Goal: Communication & Community: Share content

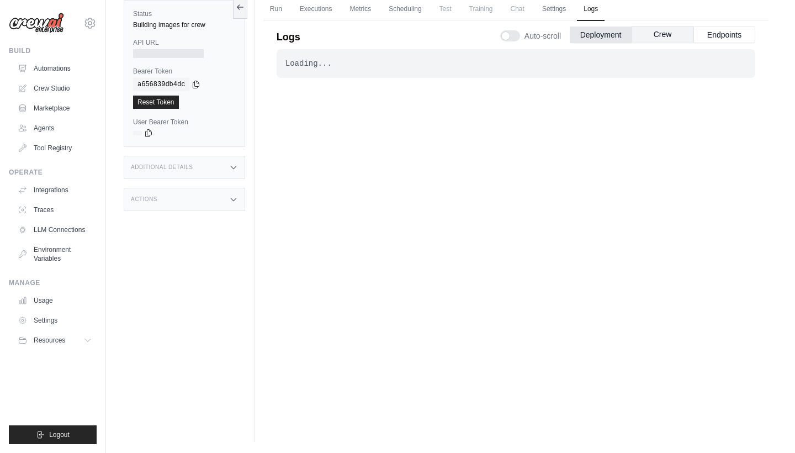
click at [677, 36] on button "Crew" at bounding box center [663, 34] width 62 height 17
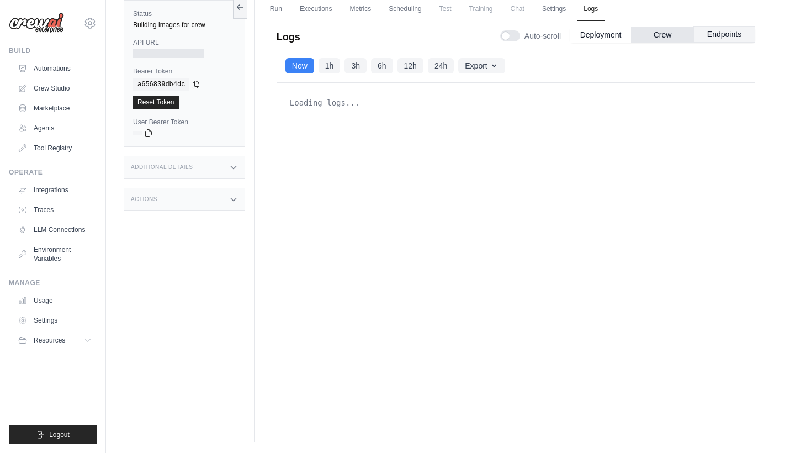
click at [726, 34] on button "Endpoints" at bounding box center [725, 34] width 62 height 17
click at [277, 11] on link "Run" at bounding box center [275, 9] width 25 height 23
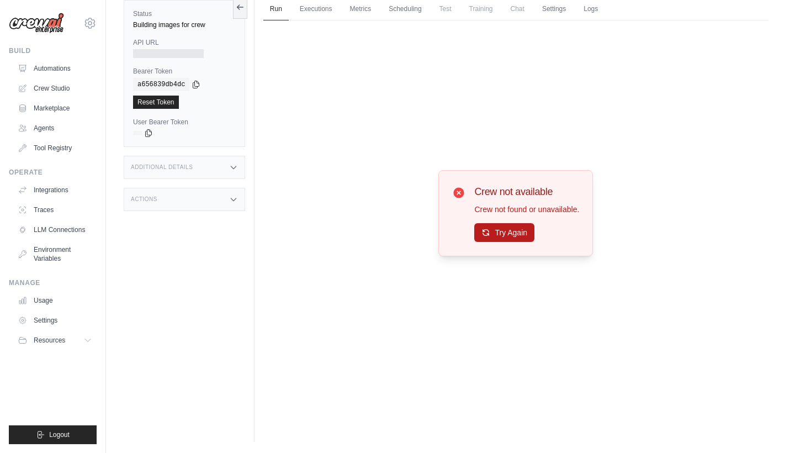
click at [491, 231] on icon at bounding box center [486, 232] width 9 height 9
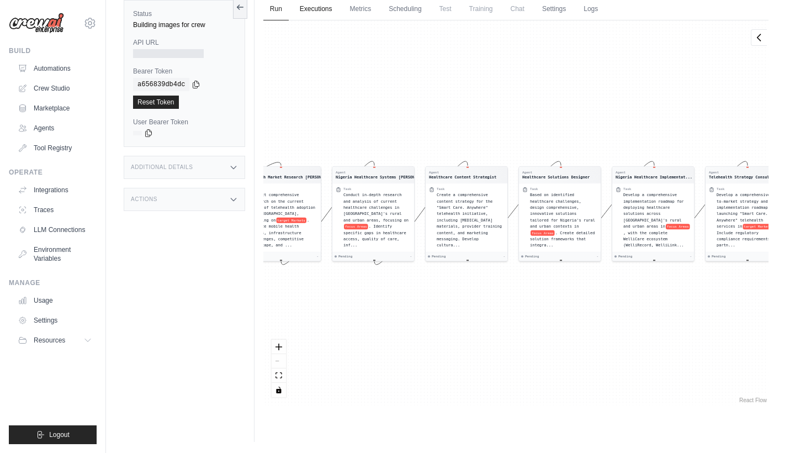
click at [321, 18] on link "Executions" at bounding box center [316, 9] width 46 height 23
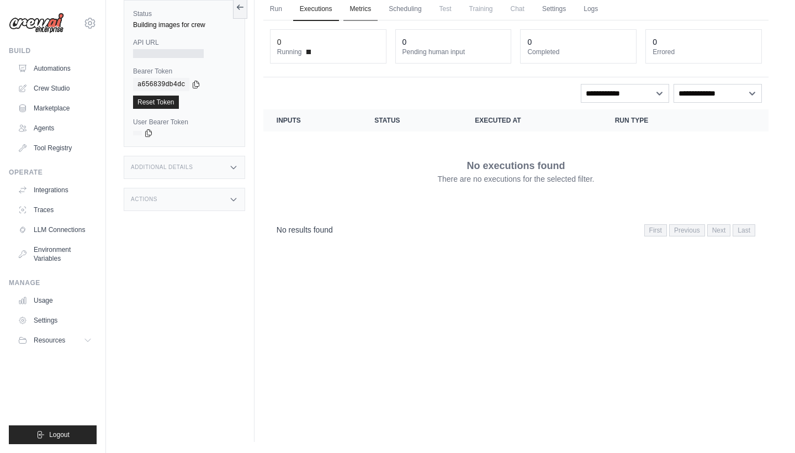
click at [369, 7] on link "Metrics" at bounding box center [361, 9] width 35 height 23
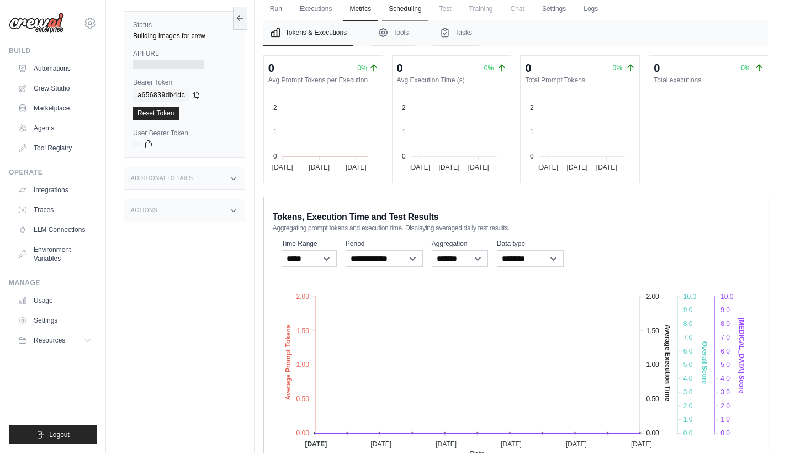
click at [410, 13] on link "Scheduling" at bounding box center [405, 9] width 46 height 23
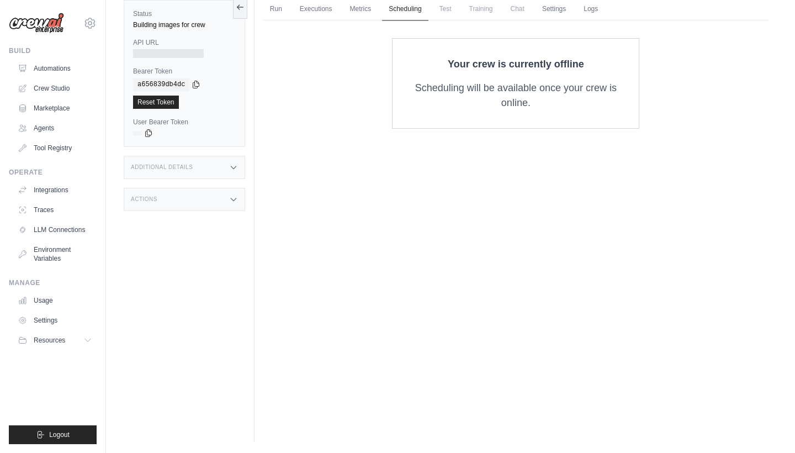
click at [407, 14] on link "Scheduling" at bounding box center [405, 9] width 46 height 23
click at [529, 101] on p "Scheduling will be available once your crew is online." at bounding box center [515, 96] width 211 height 30
click at [445, 10] on span "Test" at bounding box center [445, 9] width 25 height 22
click at [483, 12] on span "Training" at bounding box center [481, 9] width 37 height 22
click at [522, 13] on span "Chat" at bounding box center [517, 9] width 27 height 22
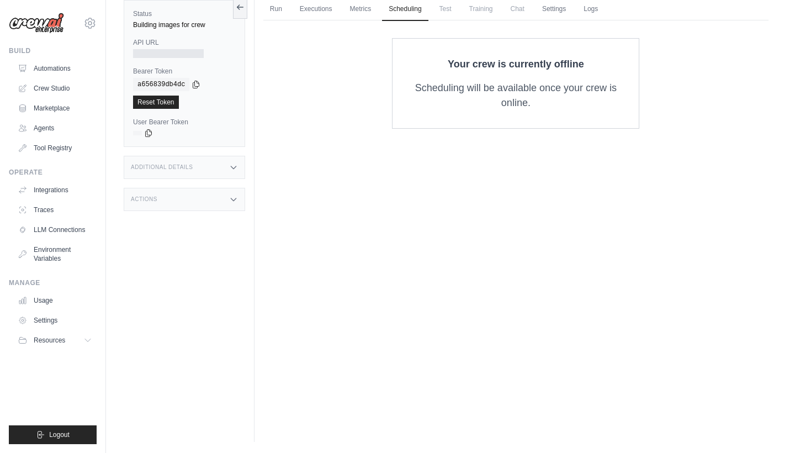
click at [454, 10] on span "Test" at bounding box center [445, 9] width 25 height 22
click at [354, 10] on link "Metrics" at bounding box center [361, 9] width 35 height 23
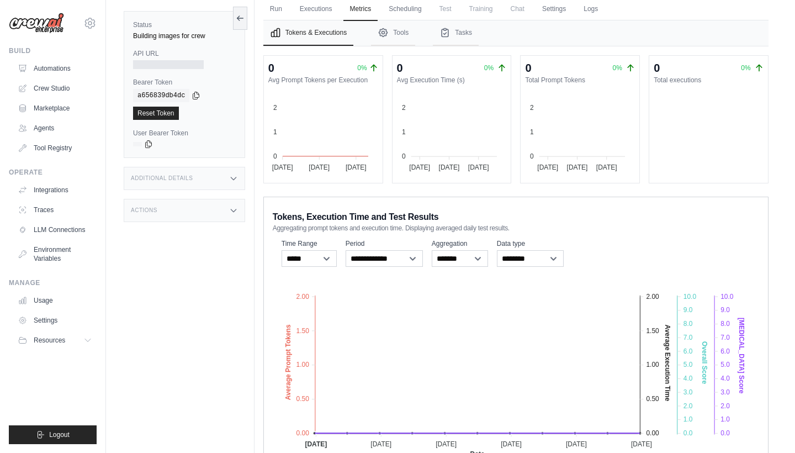
click at [779, 181] on div "Submit a support request Describe your issue or question * Please be specific a…" at bounding box center [450, 232] width 689 height 536
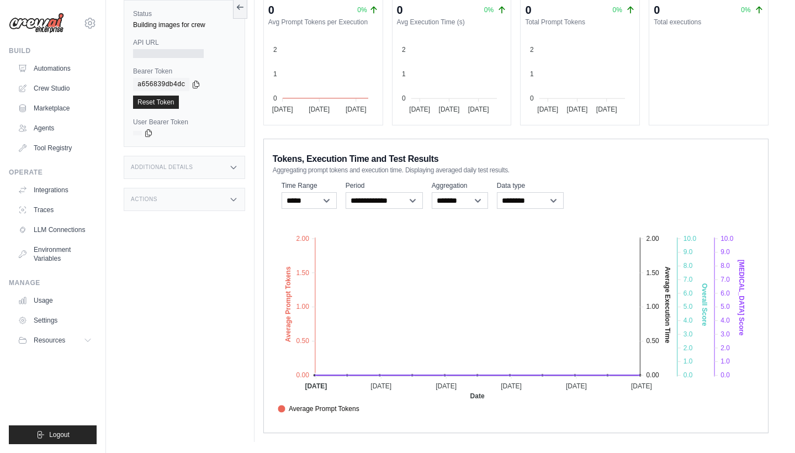
scroll to position [105, 0]
click at [774, 50] on div "Run Executions Metrics Scheduling Test Training Chat Settings Logs 0 Running 0 …" at bounding box center [516, 186] width 523 height 511
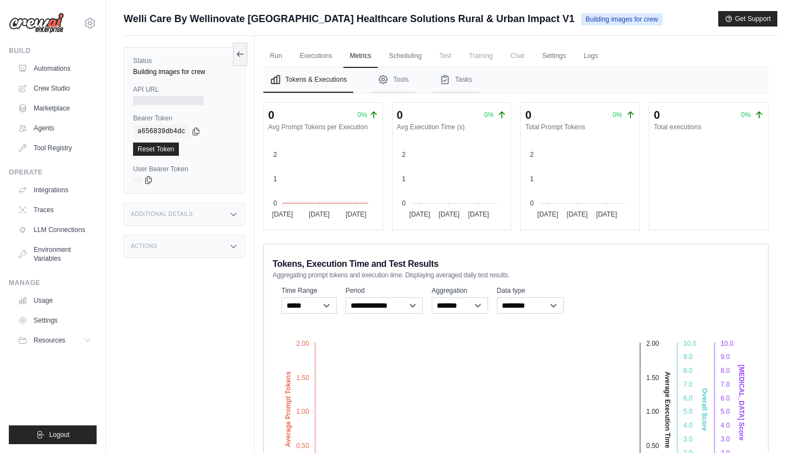
scroll to position [0, 0]
click at [558, 57] on link "Settings" at bounding box center [554, 56] width 37 height 23
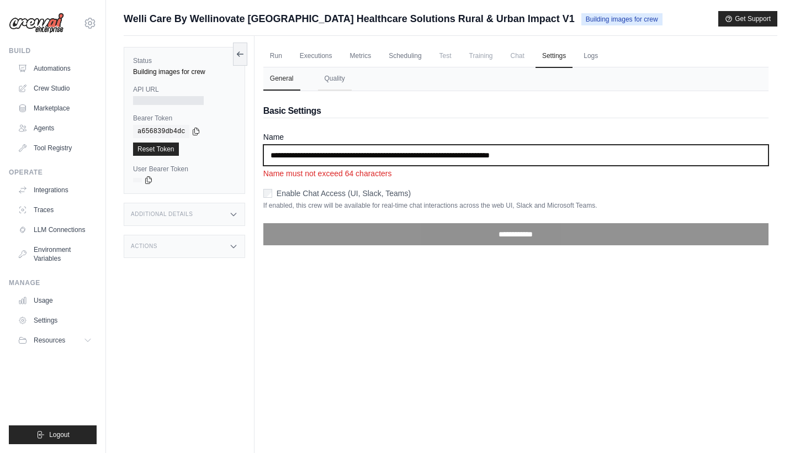
click at [556, 160] on input "**********" at bounding box center [515, 155] width 505 height 21
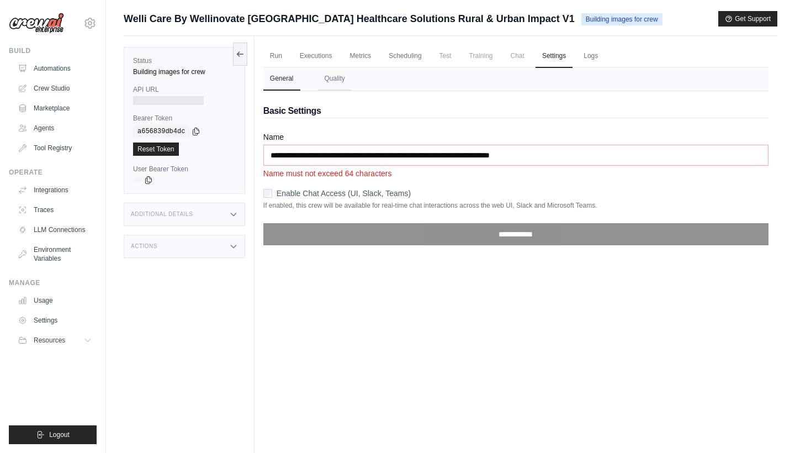
click at [533, 183] on form "**********" at bounding box center [515, 192] width 505 height 123
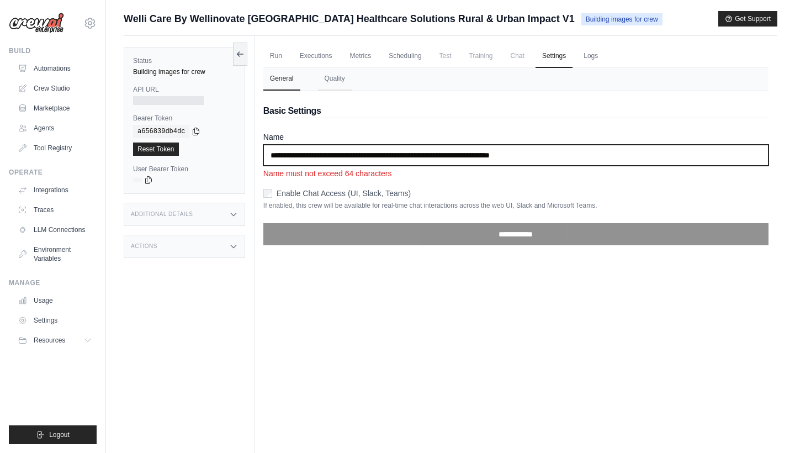
drag, startPoint x: 458, startPoint y: 156, endPoint x: 554, endPoint y: 162, distance: 95.8
click at [554, 162] on input "**********" at bounding box center [515, 155] width 505 height 21
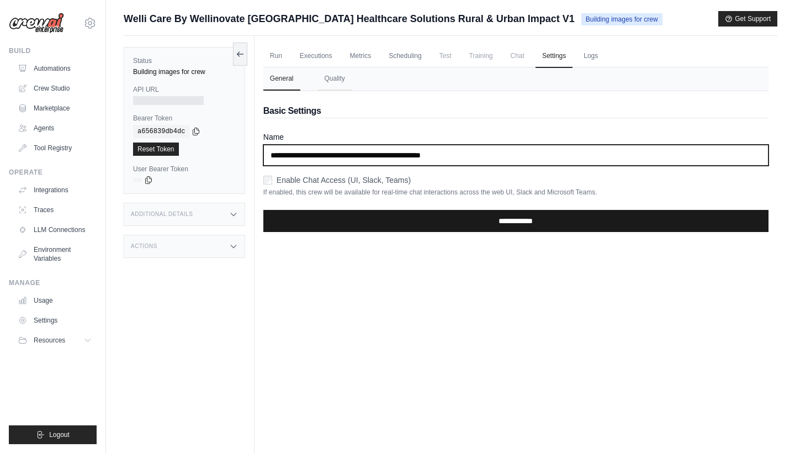
type input "**********"
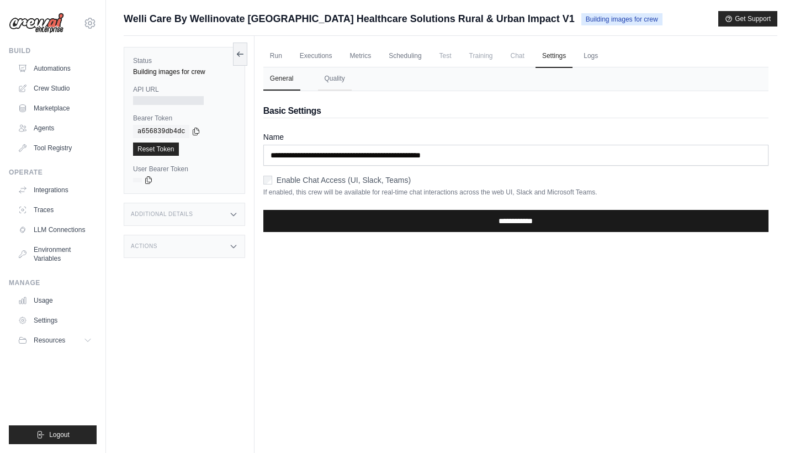
click at [531, 221] on input "**********" at bounding box center [515, 221] width 505 height 22
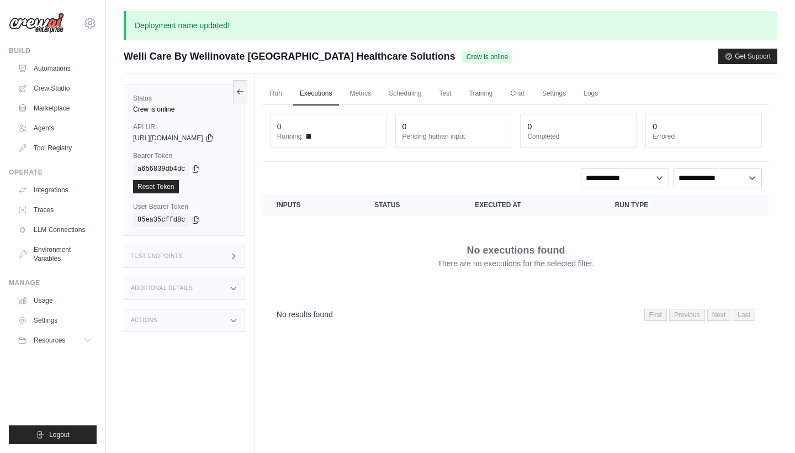
click at [156, 59] on span "Welli Care By Wellinovate [GEOGRAPHIC_DATA] Healthcare Solutions" at bounding box center [290, 56] width 332 height 15
click at [151, 56] on span "Welli Care By Wellinovate [GEOGRAPHIC_DATA] Healthcare Solutions" at bounding box center [290, 56] width 332 height 15
click at [238, 292] on icon at bounding box center [233, 288] width 9 height 9
click at [237, 261] on div "Test Endpoints" at bounding box center [185, 256] width 122 height 23
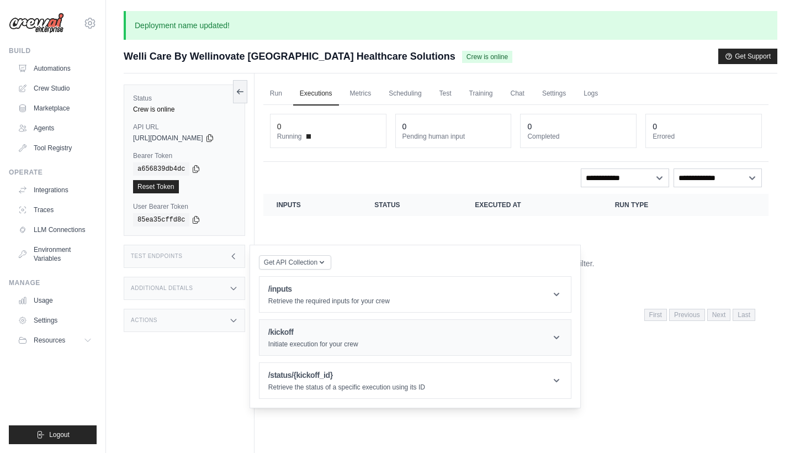
click at [562, 339] on icon at bounding box center [556, 337] width 11 height 11
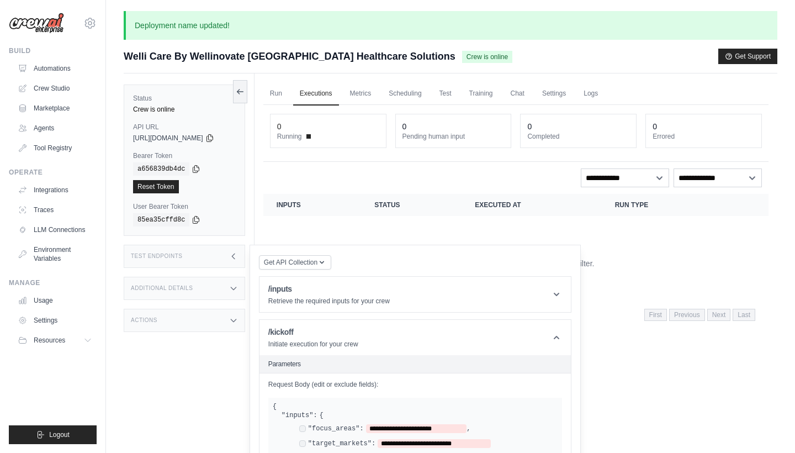
click at [634, 357] on div "Run Executions Metrics Scheduling Test Training Chat Settings Logs 0 Running 0 …" at bounding box center [516, 299] width 523 height 453
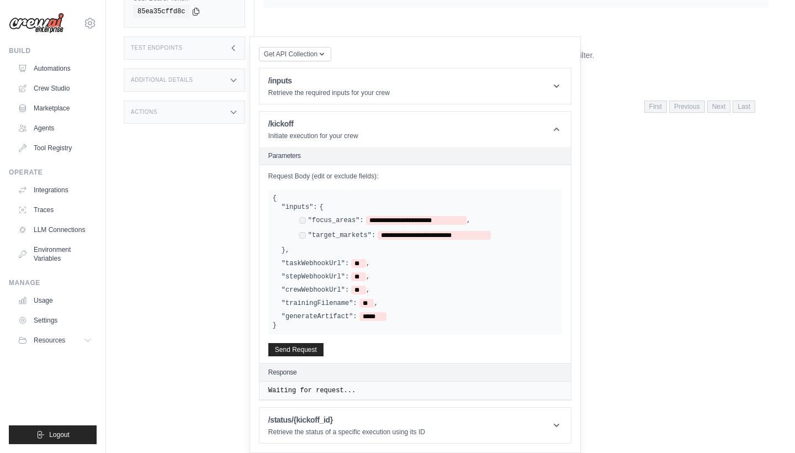
scroll to position [208, 0]
click at [562, 133] on icon at bounding box center [556, 129] width 11 height 11
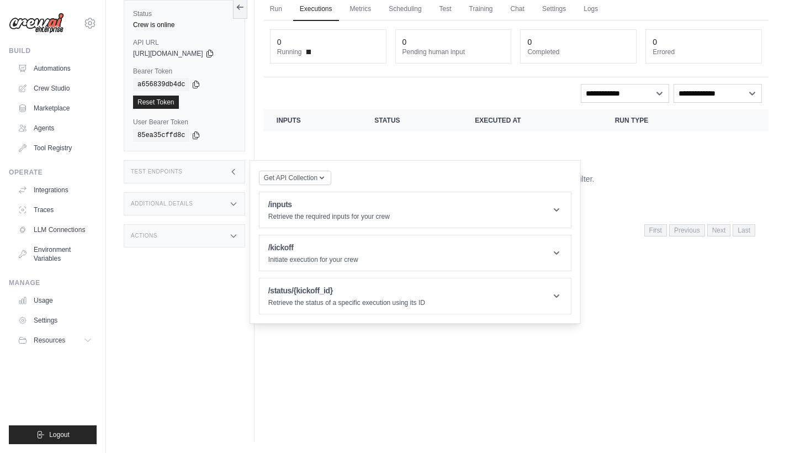
click at [684, 165] on div "No executions found There are no executions for the selected filter." at bounding box center [516, 171] width 479 height 62
click at [795, 48] on div "Deployment name updated! Submit a support request Describe your issue or questi…" at bounding box center [450, 184] width 689 height 515
click at [791, 44] on div "Deployment name updated! Submit a support request Describe your issue or questi…" at bounding box center [450, 184] width 689 height 515
click at [792, 50] on div "Deployment name updated! Submit a support request Describe your issue or questi…" at bounding box center [450, 184] width 689 height 515
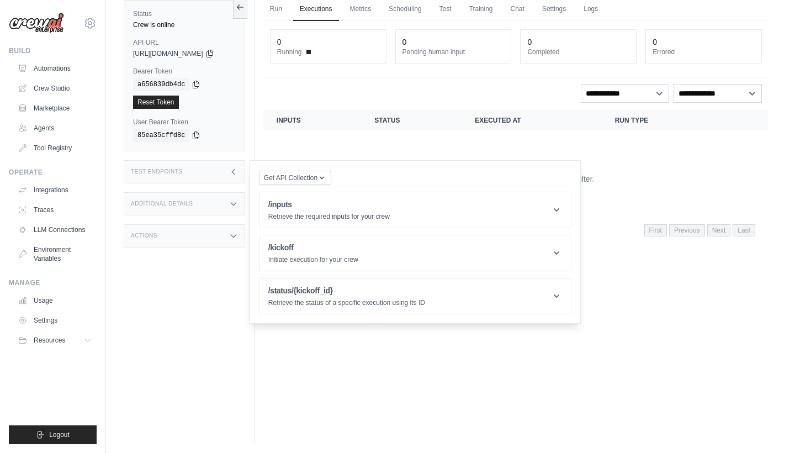
click at [791, 36] on div "Deployment name updated! Submit a support request Describe your issue or questi…" at bounding box center [450, 184] width 689 height 515
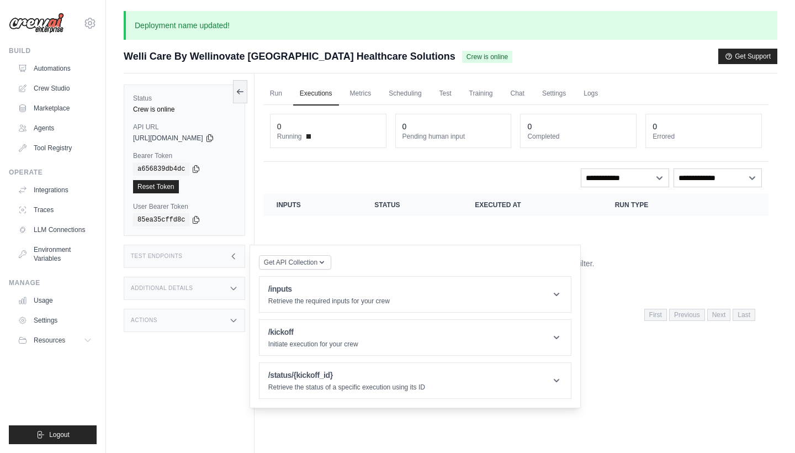
scroll to position [0, 0]
click at [289, 93] on link "Run" at bounding box center [275, 93] width 25 height 23
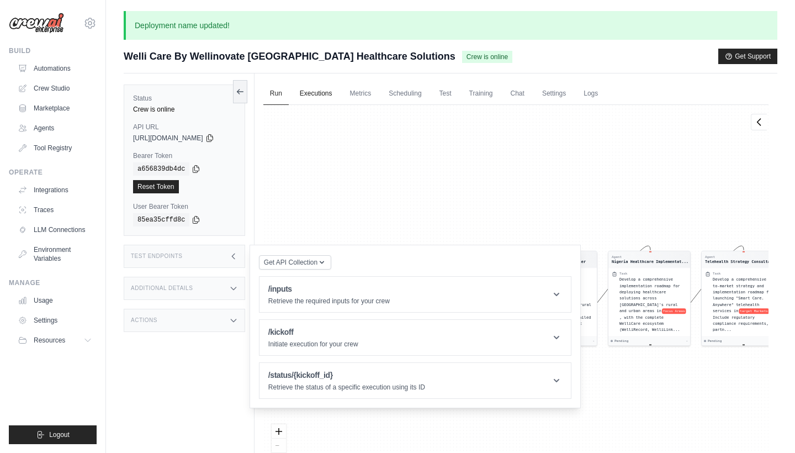
click at [328, 99] on link "Executions" at bounding box center [316, 93] width 46 height 23
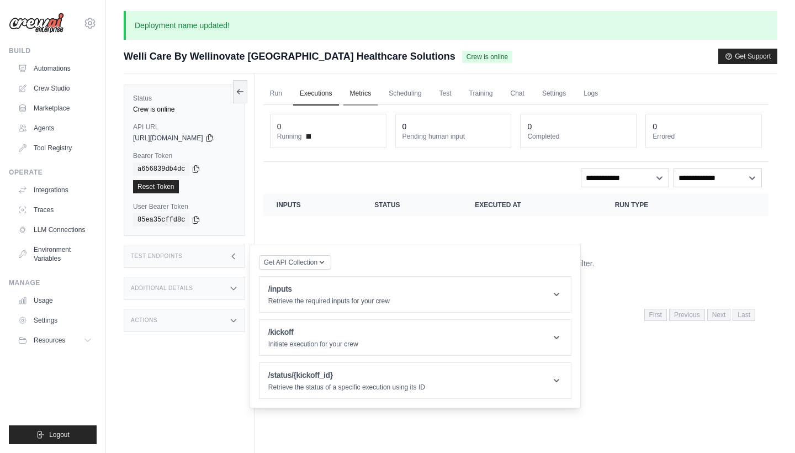
click at [361, 94] on link "Metrics" at bounding box center [361, 93] width 35 height 23
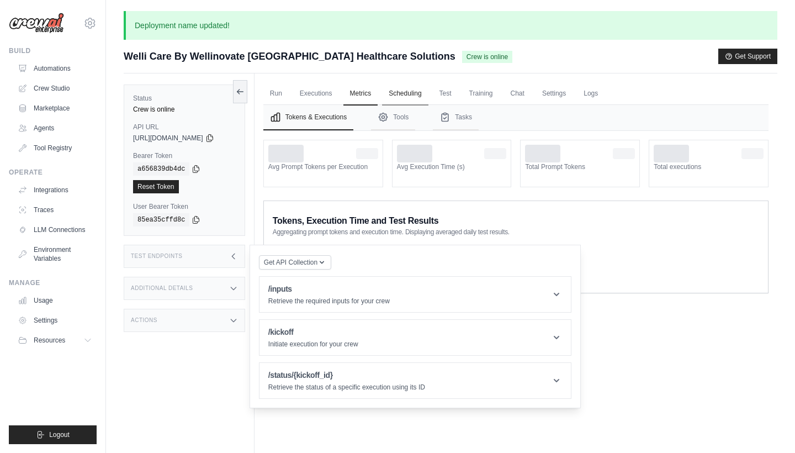
click at [399, 94] on link "Scheduling" at bounding box center [405, 93] width 46 height 23
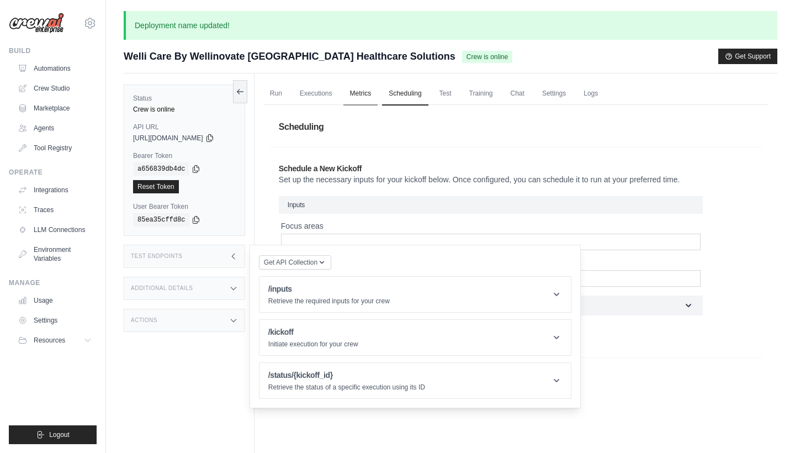
click at [373, 93] on link "Metrics" at bounding box center [361, 93] width 35 height 23
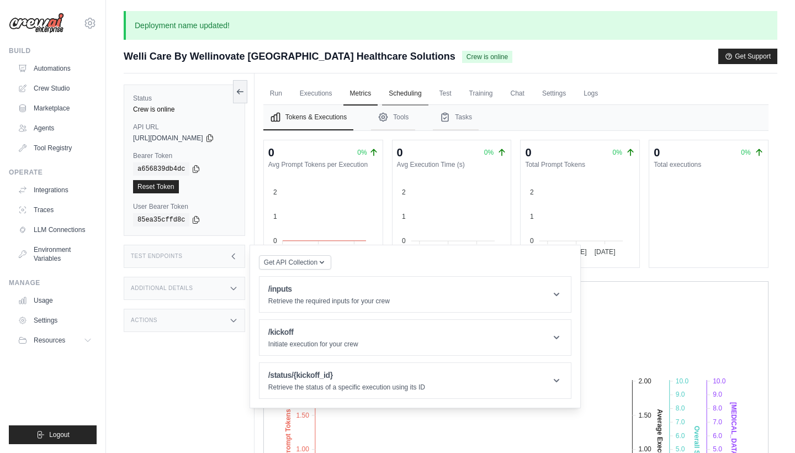
click at [412, 96] on link "Scheduling" at bounding box center [405, 93] width 46 height 23
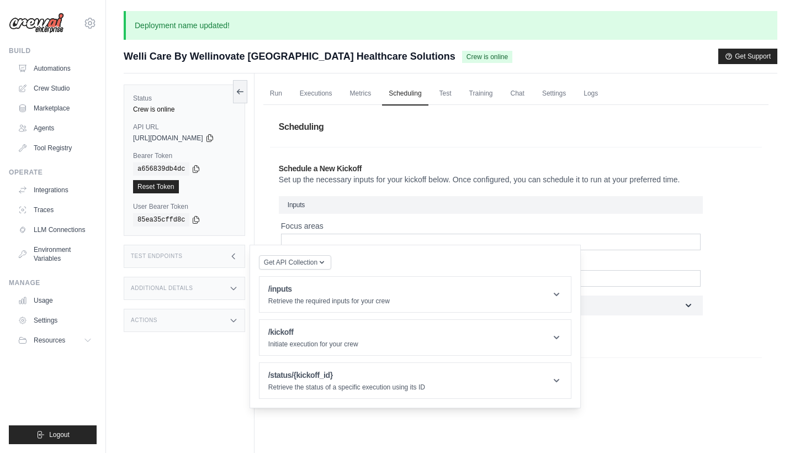
click at [707, 172] on h2 "Schedule a New Kickoff" at bounding box center [516, 168] width 474 height 11
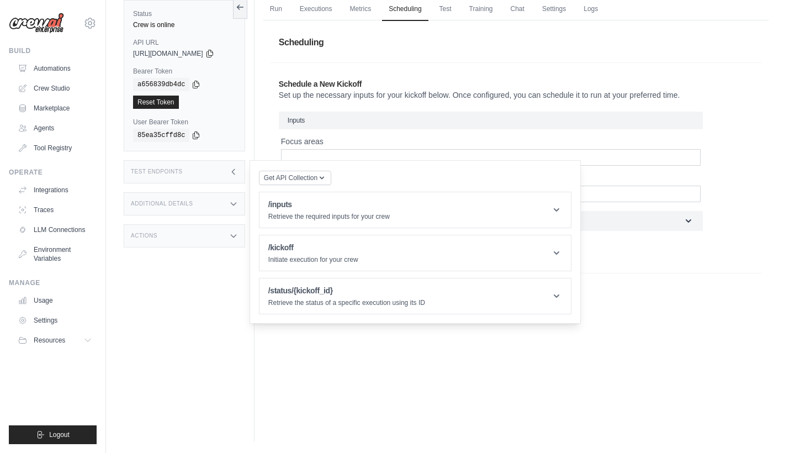
scroll to position [85, 0]
click at [456, 16] on link "Test" at bounding box center [445, 9] width 25 height 23
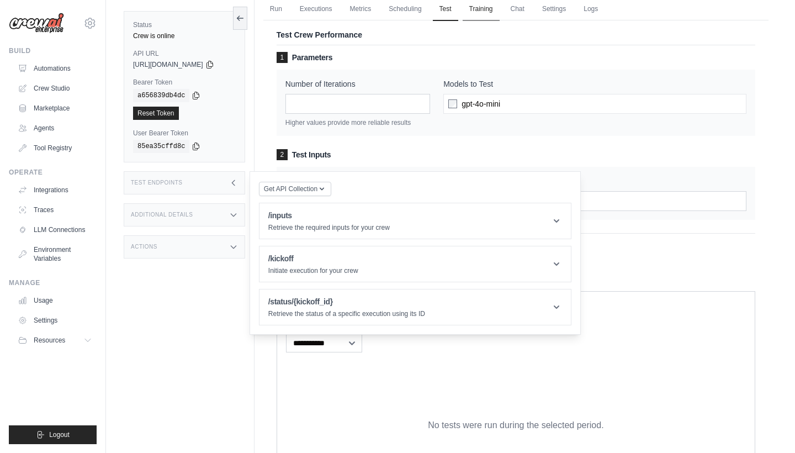
click at [487, 12] on link "Training" at bounding box center [481, 9] width 37 height 23
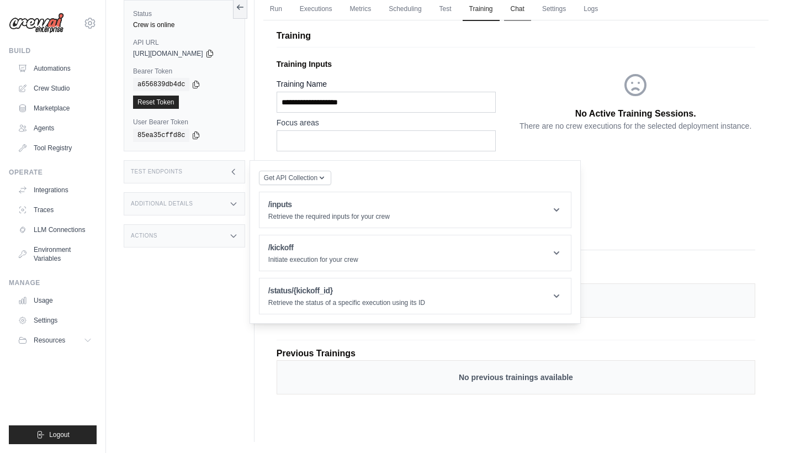
click at [524, 5] on link "Chat" at bounding box center [517, 9] width 27 height 23
click at [523, 9] on link "Chat" at bounding box center [517, 9] width 27 height 23
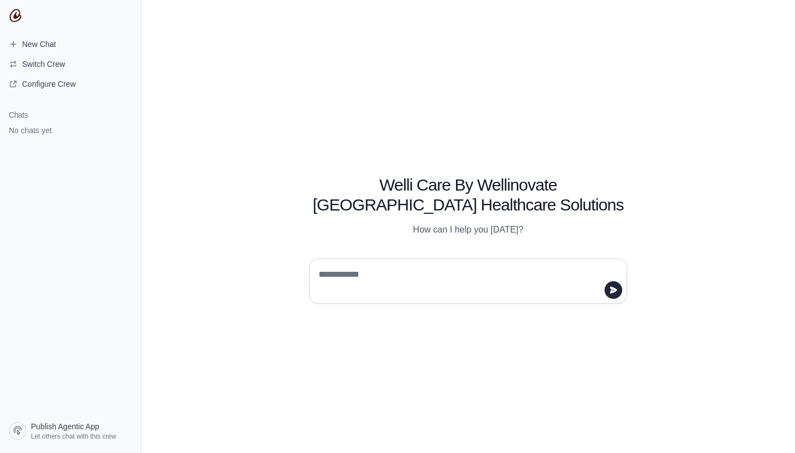
click at [430, 92] on div "Welli Care By Wellinovate [GEOGRAPHIC_DATA] Healthcare Solutions How can I help…" at bounding box center [468, 226] width 654 height 453
click at [77, 422] on span "Publish Agentic App" at bounding box center [65, 426] width 68 height 11
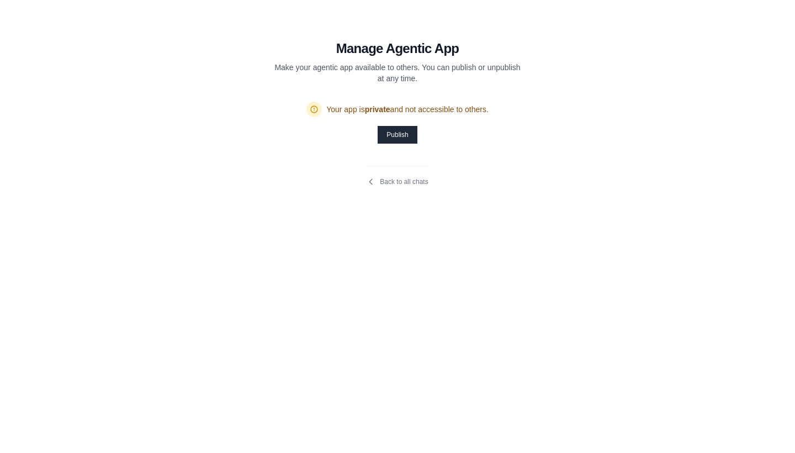
click at [399, 135] on button "Publish" at bounding box center [397, 135] width 39 height 18
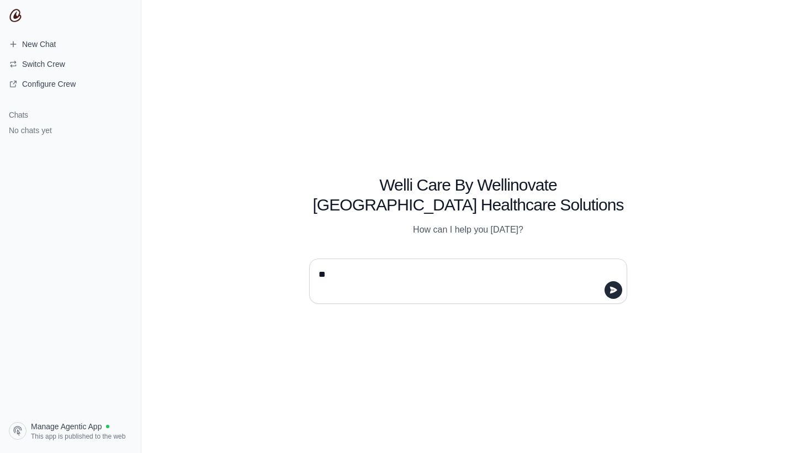
type textarea "*"
click at [394, 80] on div "Welli Care By Wellinovate [GEOGRAPHIC_DATA] Healthcare Solutions How can I help…" at bounding box center [468, 226] width 654 height 453
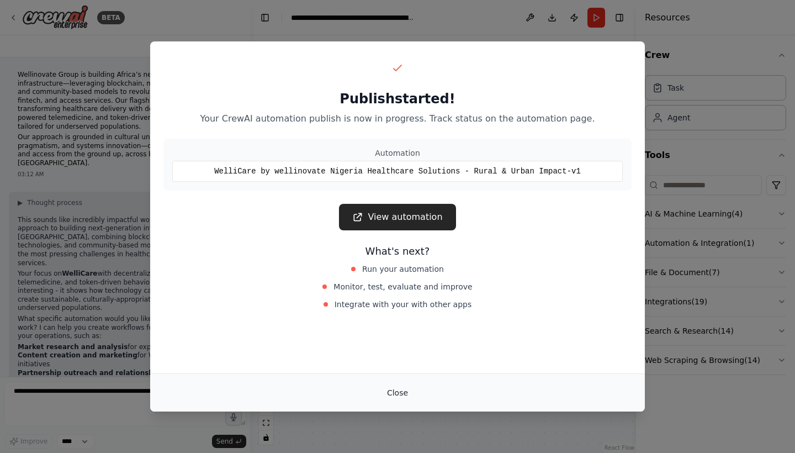
scroll to position [10151, 0]
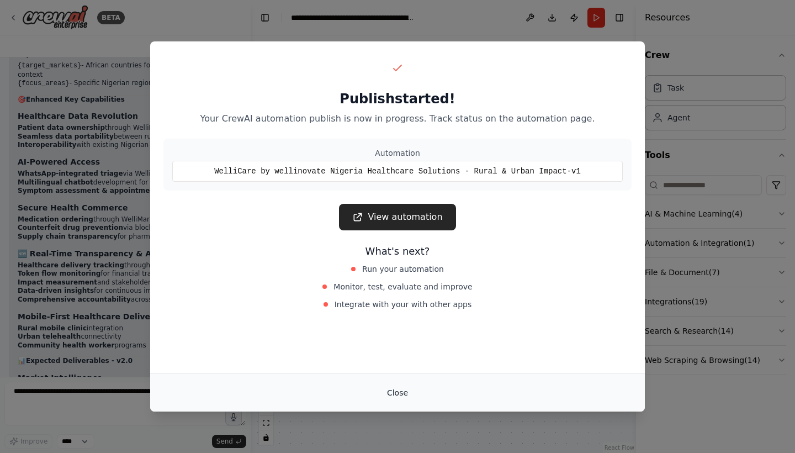
click at [394, 396] on button "Close" at bounding box center [397, 393] width 39 height 20
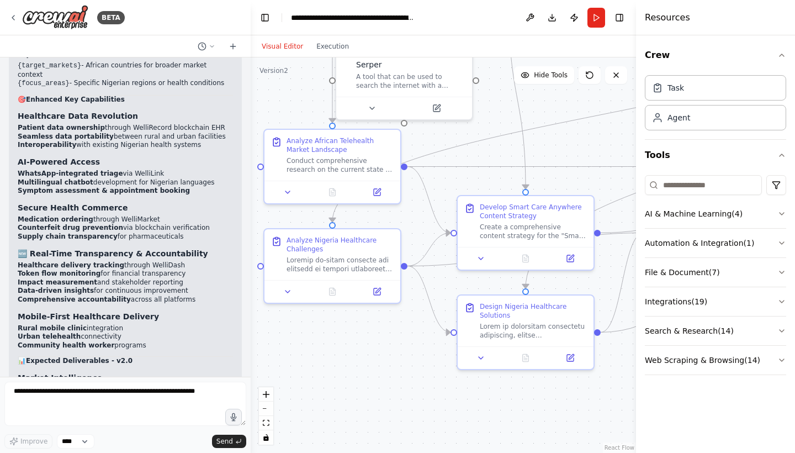
click at [217, 360] on div "▶ Thought process 🚀 WelliCare Nigeria Healthcare Solutions - Rural & Urban Impa…" at bounding box center [125, 454] width 215 height 1981
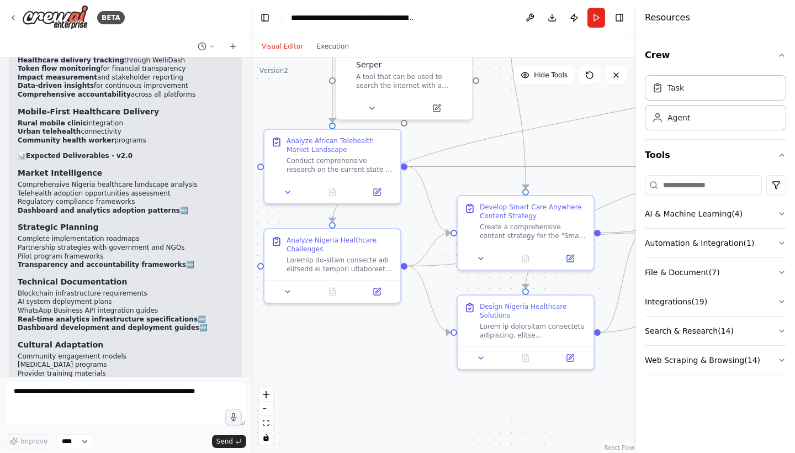
scroll to position [10354, 0]
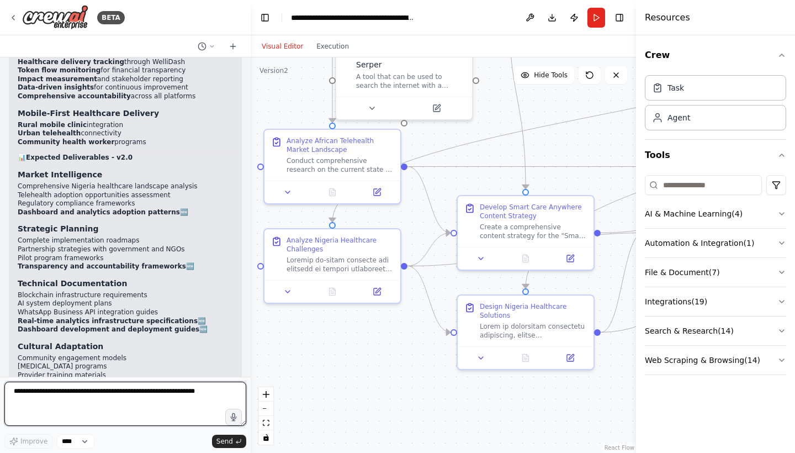
click at [113, 398] on textarea at bounding box center [125, 404] width 242 height 44
click at [33, 391] on textarea "**********" at bounding box center [125, 404] width 242 height 44
click at [95, 383] on textarea "**********" at bounding box center [125, 404] width 242 height 44
click at [91, 388] on textarea "**********" at bounding box center [125, 404] width 242 height 44
type textarea "**********"
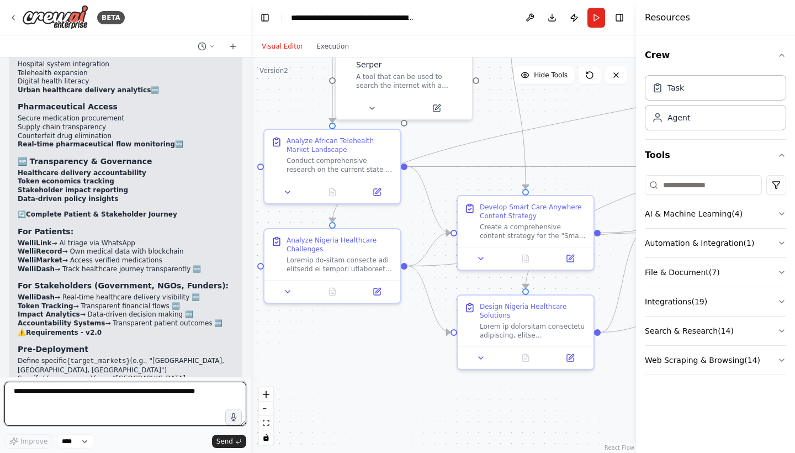
scroll to position [10781, 0]
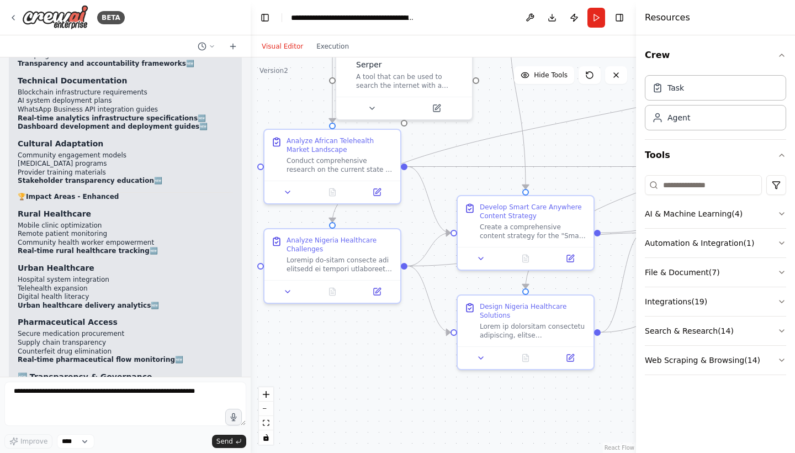
scroll to position [10557, 0]
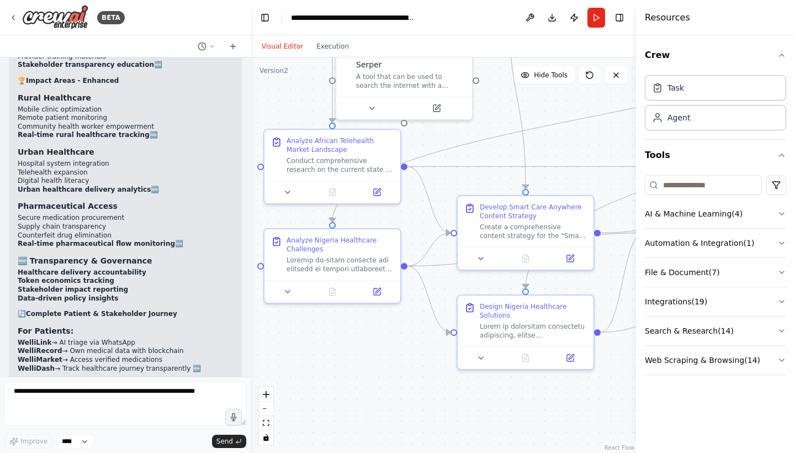
scroll to position [10722, 0]
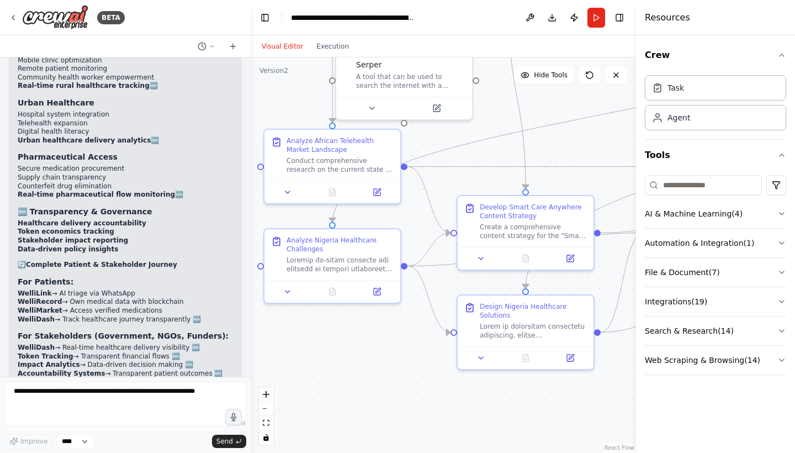
click at [283, 44] on button "Visual Editor" at bounding box center [282, 46] width 55 height 13
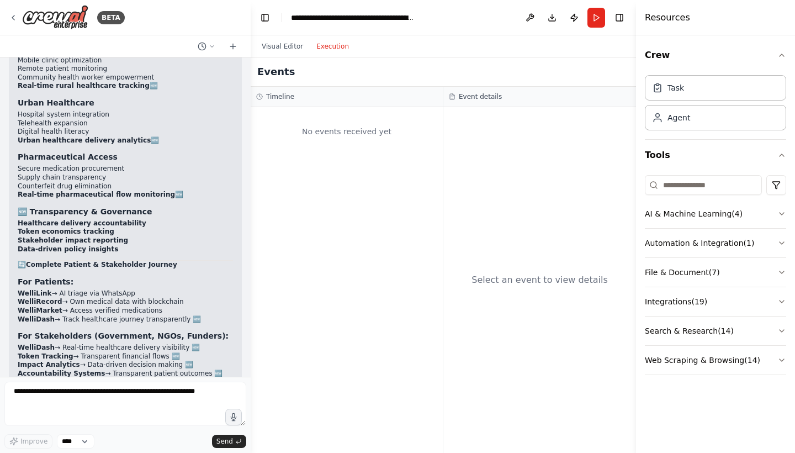
click at [326, 45] on button "Execution" at bounding box center [333, 46] width 46 height 13
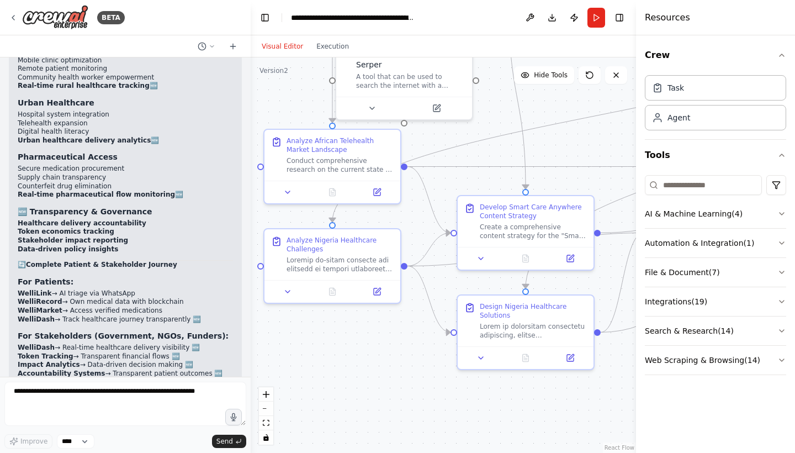
click at [288, 44] on button "Visual Editor" at bounding box center [282, 46] width 55 height 13
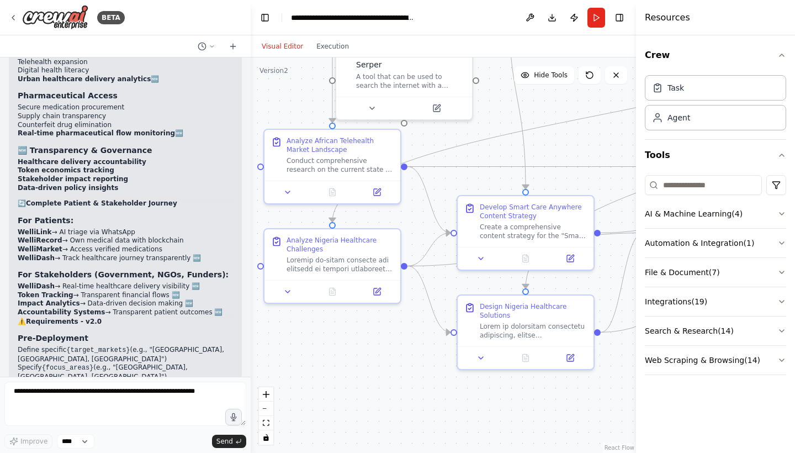
scroll to position [10781, 0]
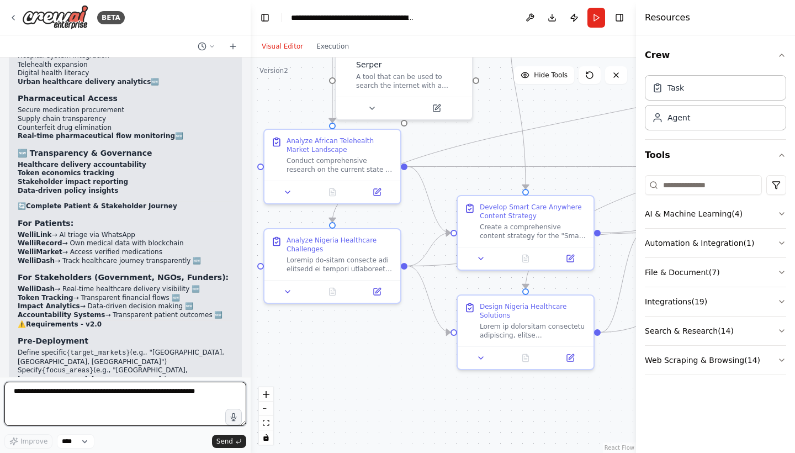
click at [38, 383] on textarea at bounding box center [125, 404] width 242 height 44
drag, startPoint x: 18, startPoint y: 340, endPoint x: 229, endPoint y: 349, distance: 211.2
copy strong "Would you like to run this automation to start generating the strategic plans f…"
click at [134, 398] on textarea at bounding box center [125, 404] width 242 height 44
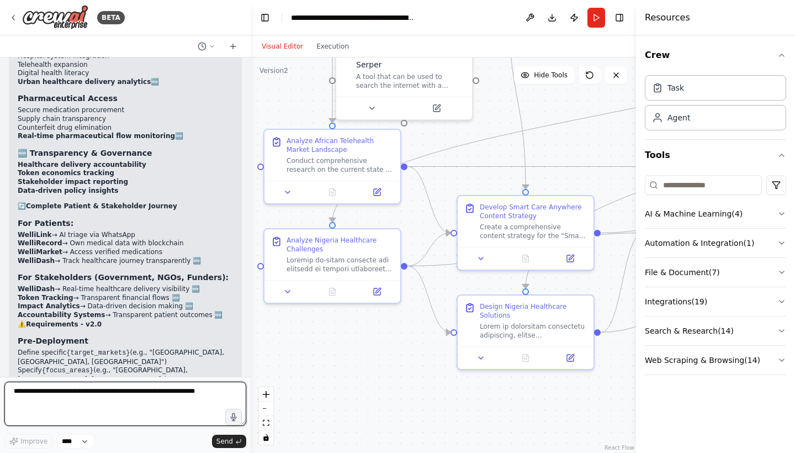
paste textarea "**********"
type textarea "**********"
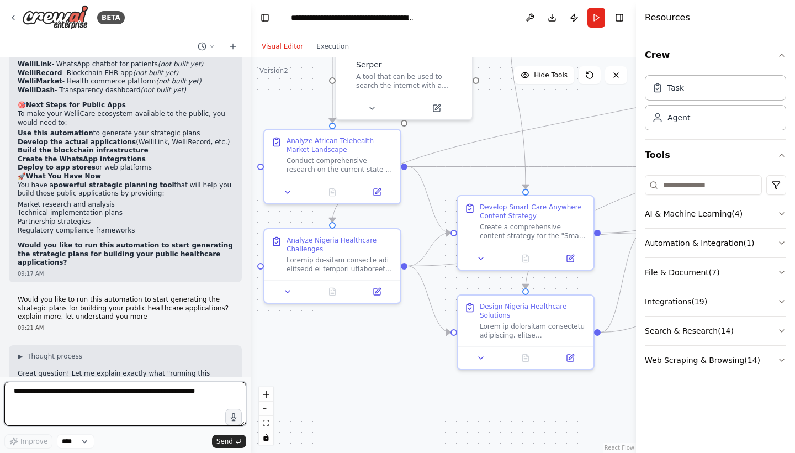
scroll to position [11783, 0]
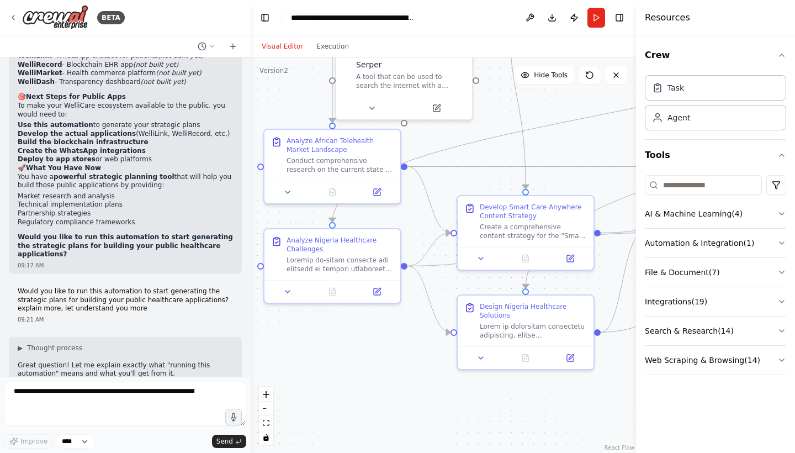
click at [74, 391] on textarea at bounding box center [125, 404] width 242 height 44
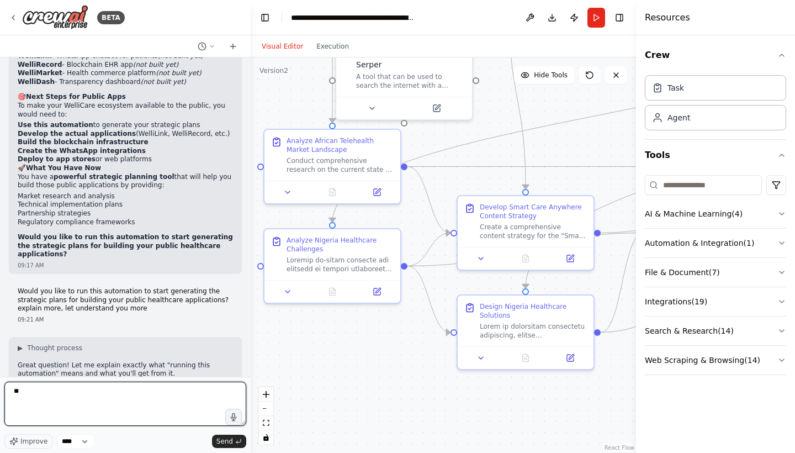
type textarea "***"
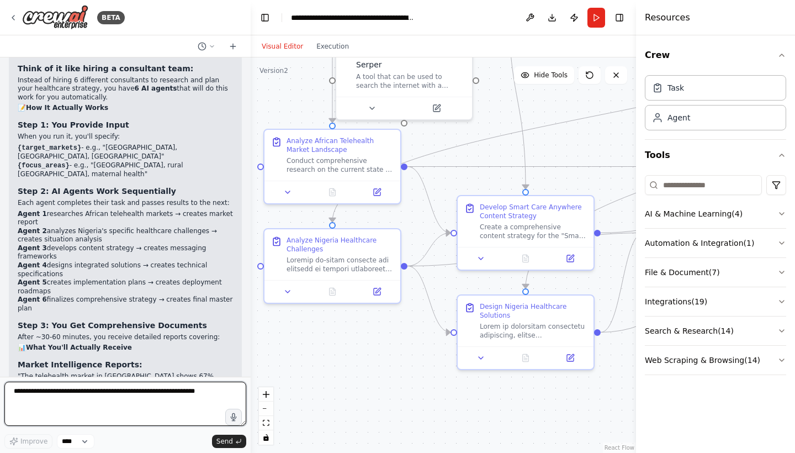
scroll to position [12125, 0]
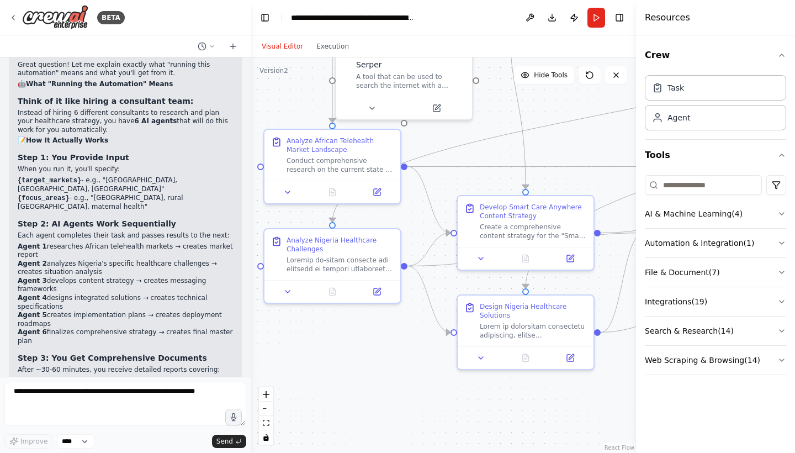
scroll to position [12092, 0]
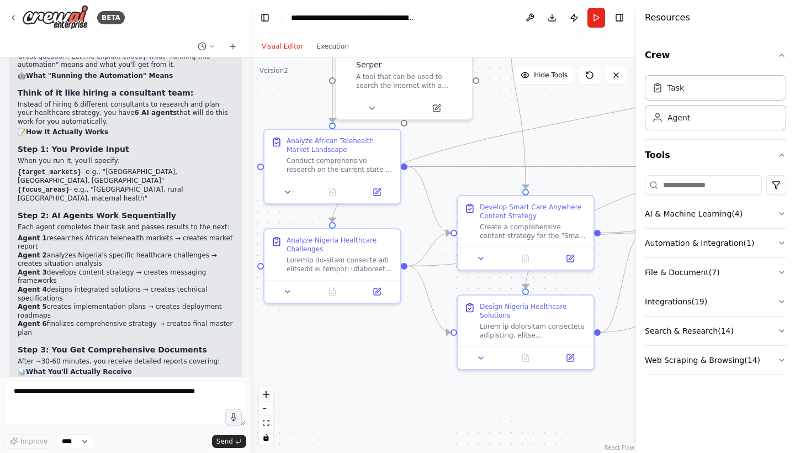
drag, startPoint x: 54, startPoint y: 215, endPoint x: 75, endPoint y: 217, distance: 21.6
copy p "Nigeria"
click at [44, 393] on textarea at bounding box center [125, 404] width 242 height 44
paste textarea "*******"
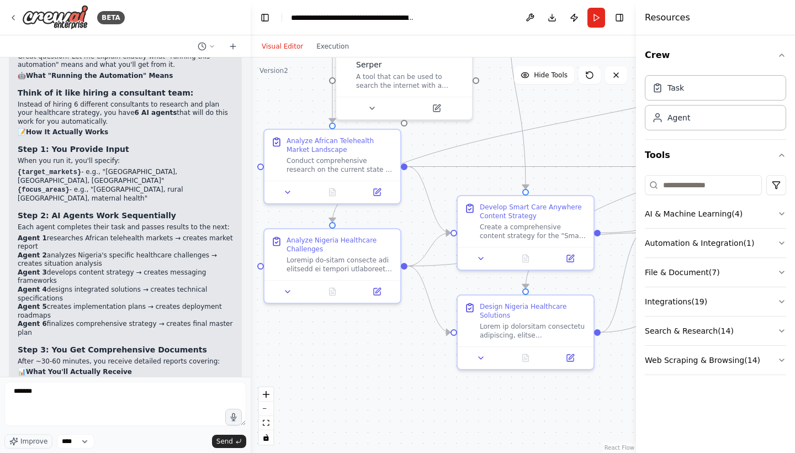
drag, startPoint x: 102, startPoint y: 218, endPoint x: 123, endPoint y: 218, distance: 20.4
copy p "Kenya"
click at [65, 387] on textarea "*******" at bounding box center [125, 404] width 242 height 44
paste textarea "*******"
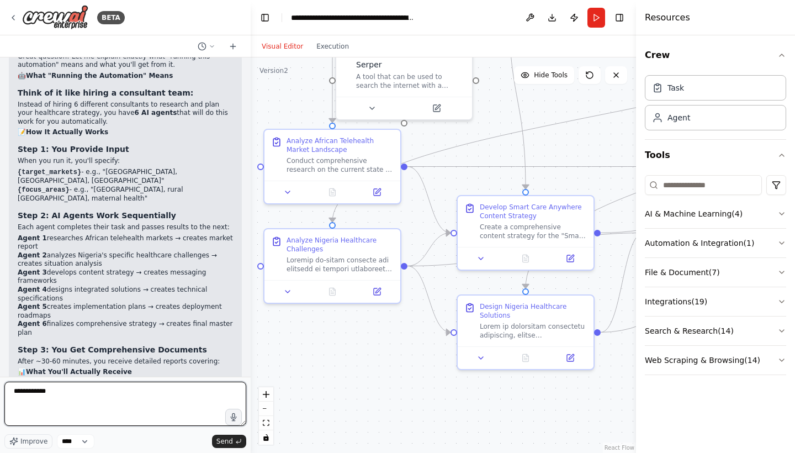
type textarea "**********"
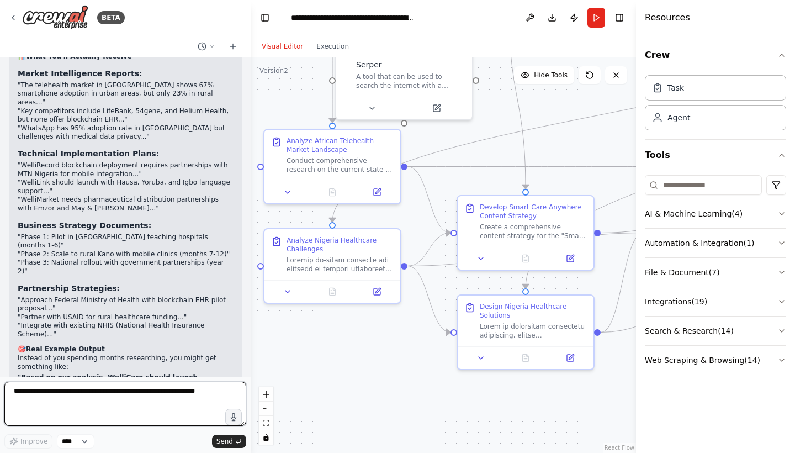
scroll to position [12416, 0]
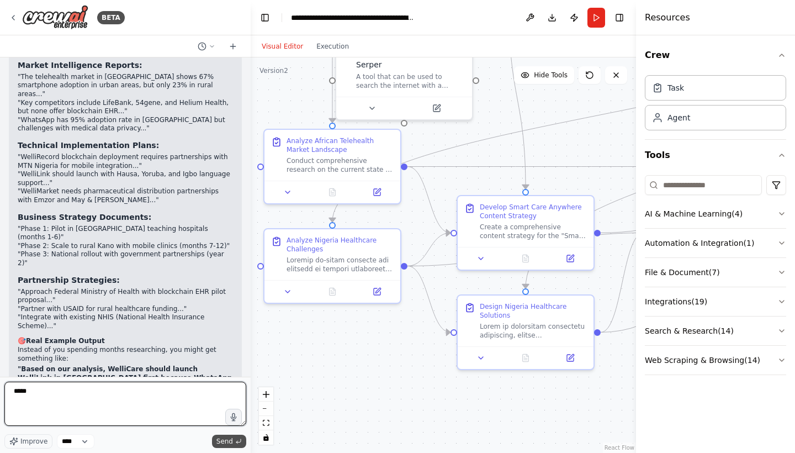
type textarea "*****"
click at [226, 447] on button "Send" at bounding box center [229, 441] width 34 height 13
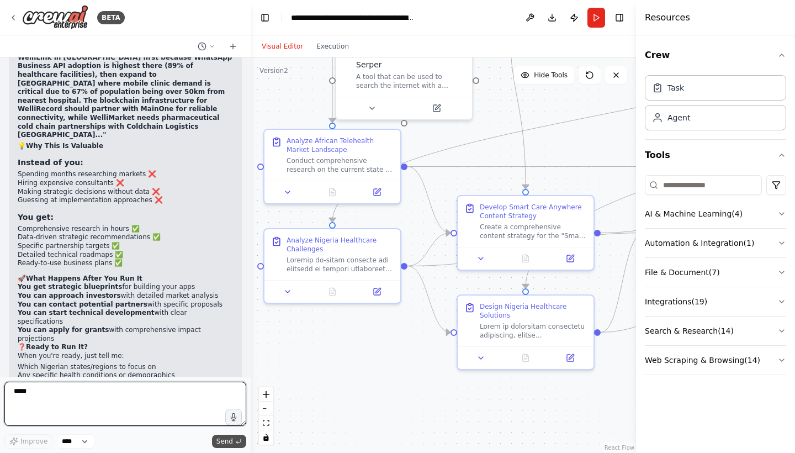
scroll to position [12745, 0]
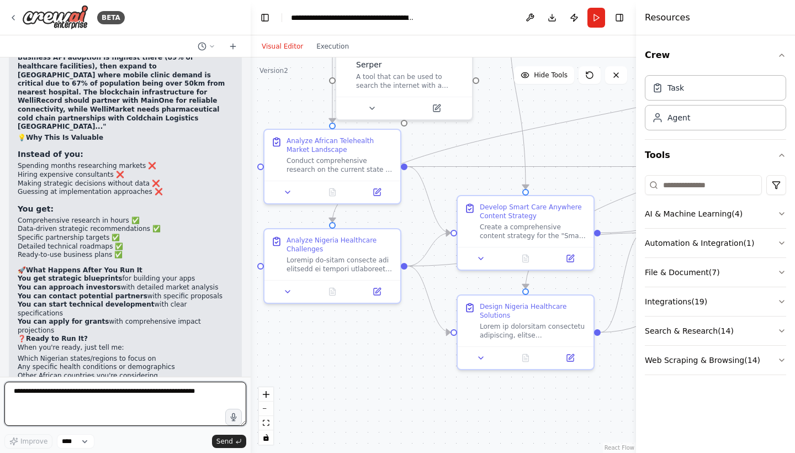
type textarea "*"
type textarea "***"
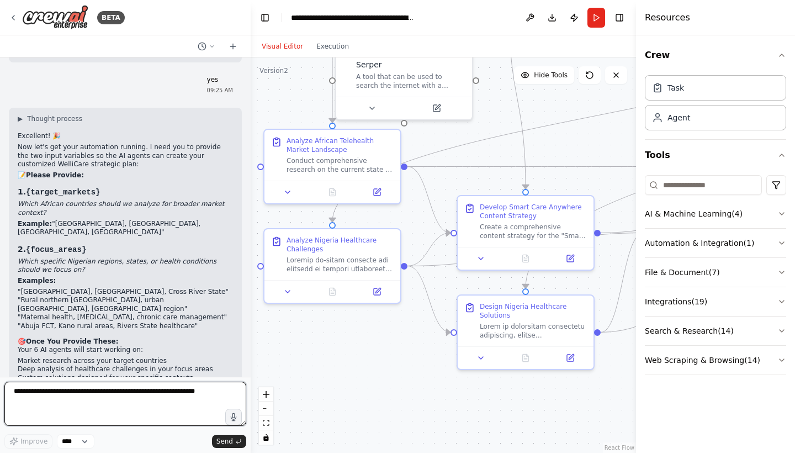
scroll to position [13129, 0]
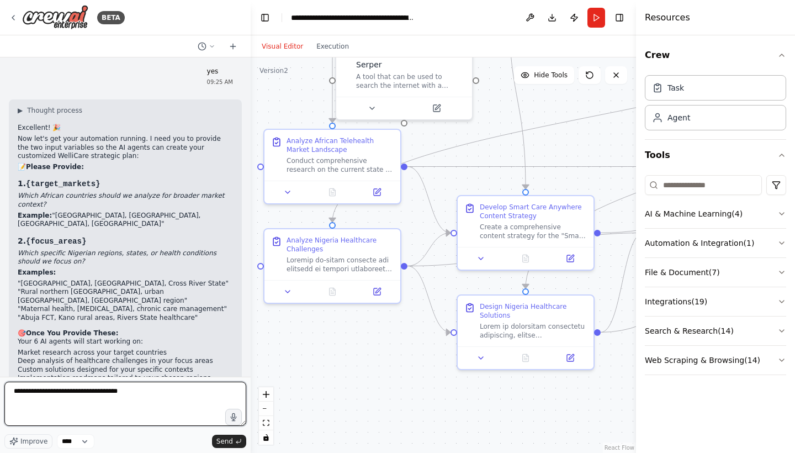
type textarea "**********"
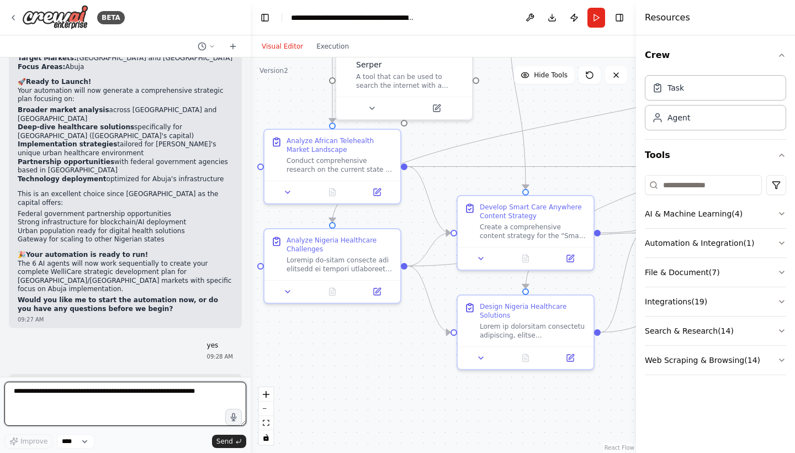
scroll to position [13929, 0]
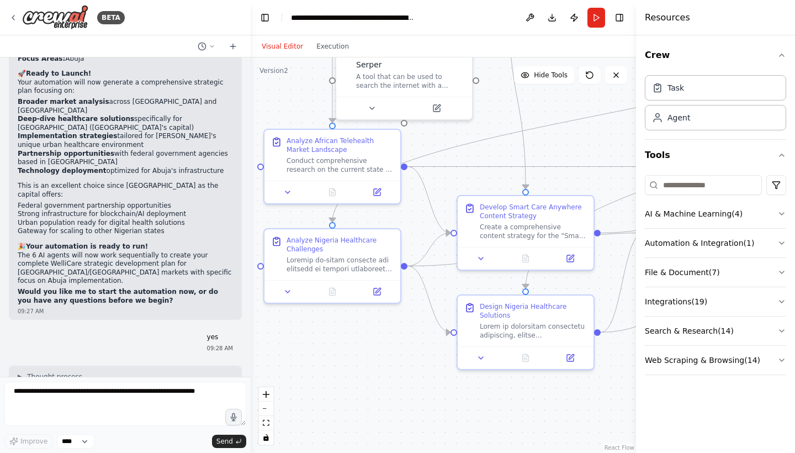
click at [106, 383] on textarea at bounding box center [125, 404] width 242 height 44
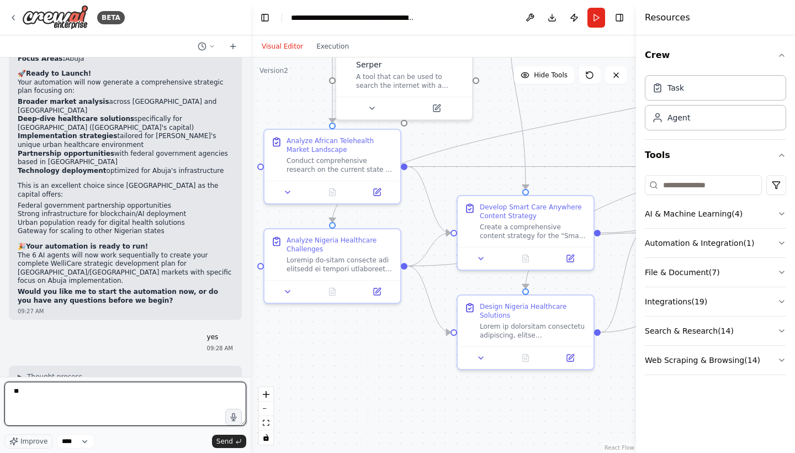
type textarea "***"
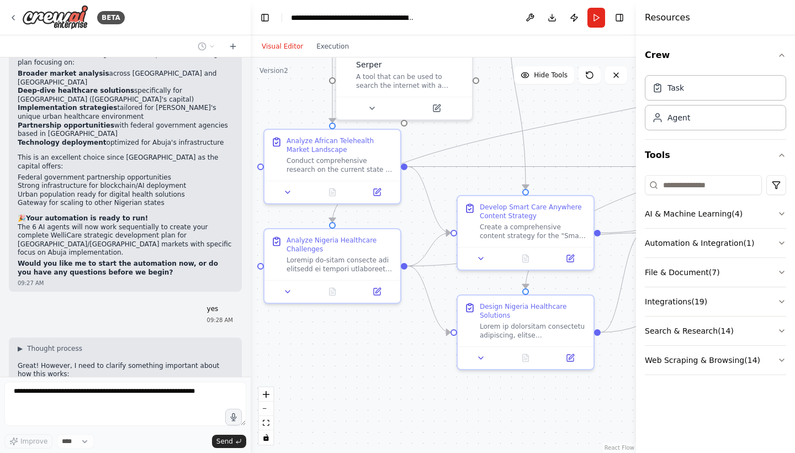
scroll to position [13994, 0]
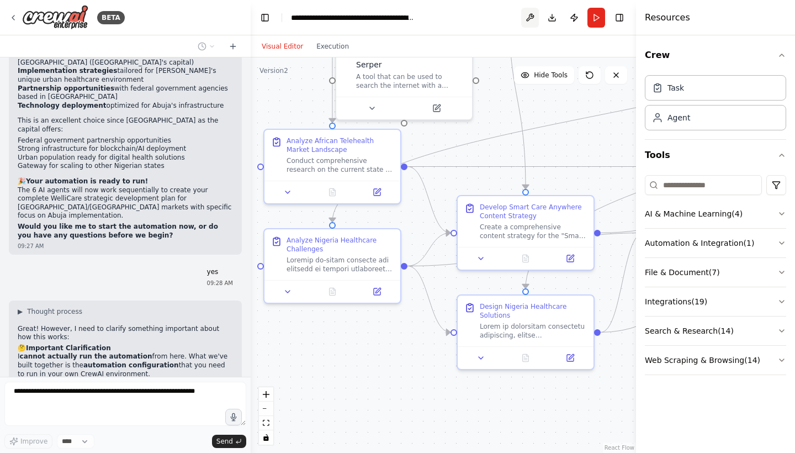
click at [531, 17] on button at bounding box center [530, 18] width 18 height 20
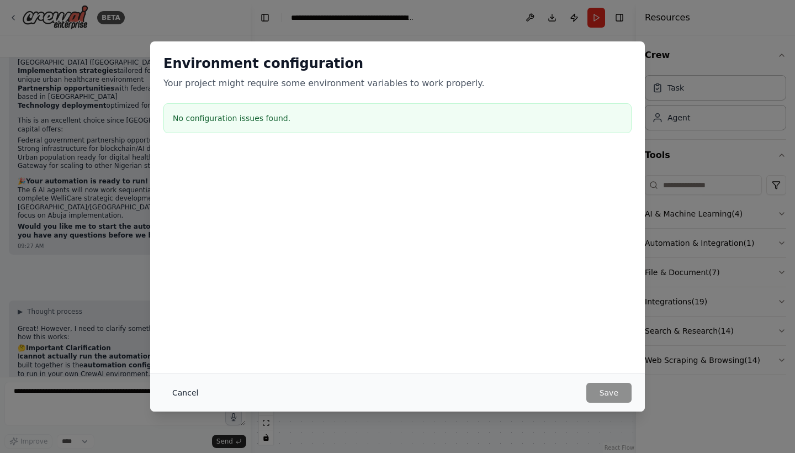
click at [187, 391] on button "Cancel" at bounding box center [186, 393] width 44 height 20
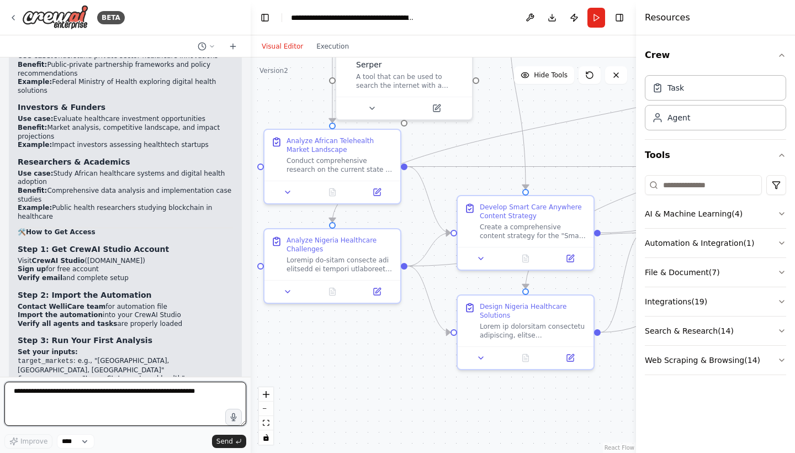
scroll to position [15790, 0]
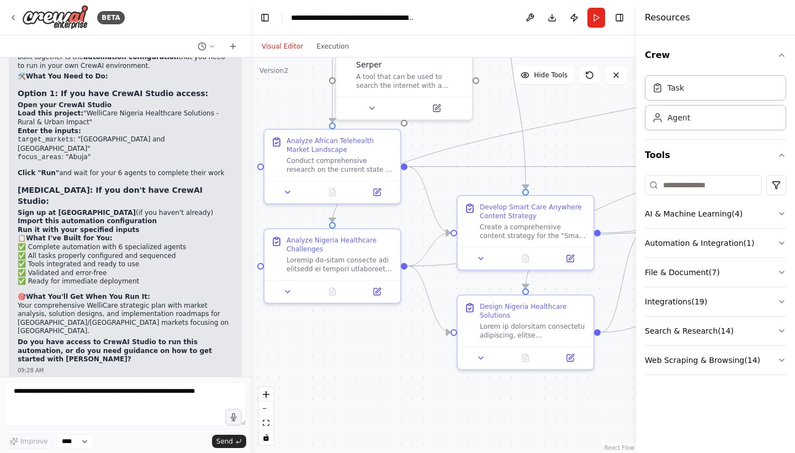
scroll to position [14306, 0]
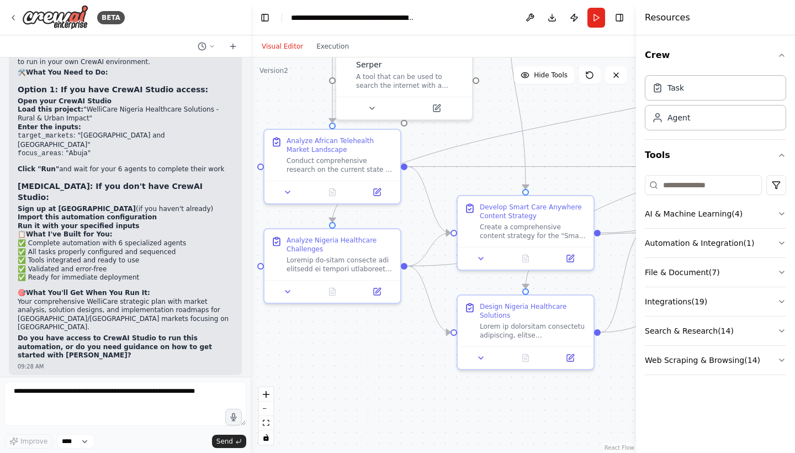
click at [747, 151] on button "Tools" at bounding box center [715, 155] width 141 height 31
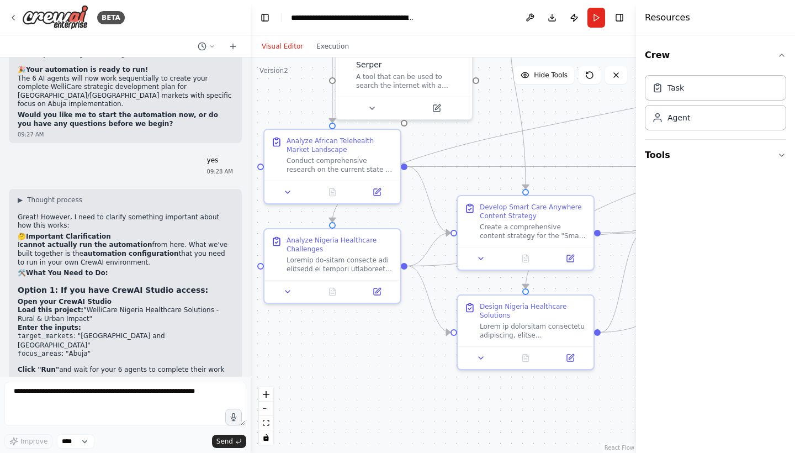
scroll to position [14091, 0]
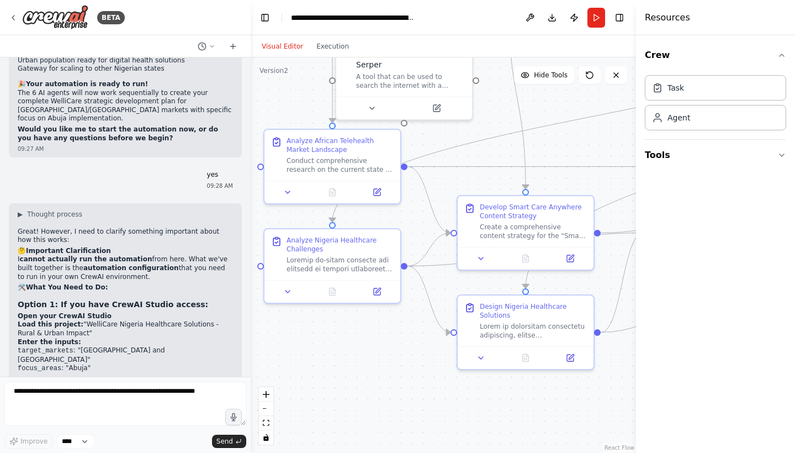
drag, startPoint x: 143, startPoint y: 133, endPoint x: 13, endPoint y: 296, distance: 208.3
copy div "📋 WelliCare Automation Sharing Guide 🏥 WelliCare Nigeria Healthcare Solutions A…"
